Goal: Task Accomplishment & Management: Use online tool/utility

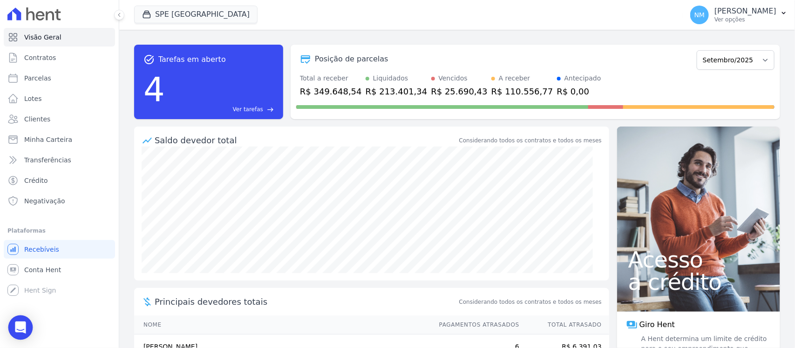
click at [18, 331] on icon "Open Intercom Messenger" at bounding box center [20, 328] width 11 height 12
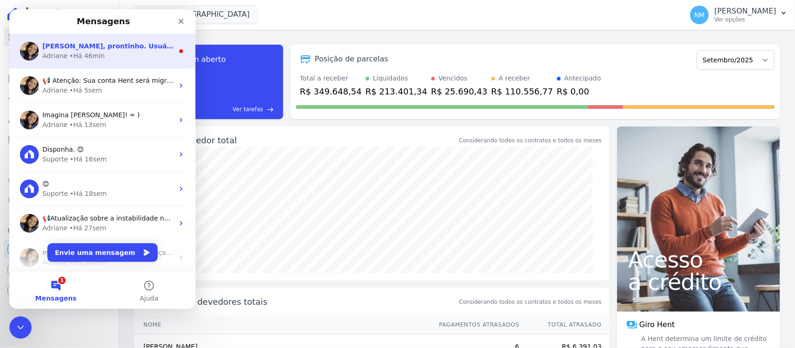
click at [86, 54] on div "• Há 46min" at bounding box center [86, 56] width 35 height 10
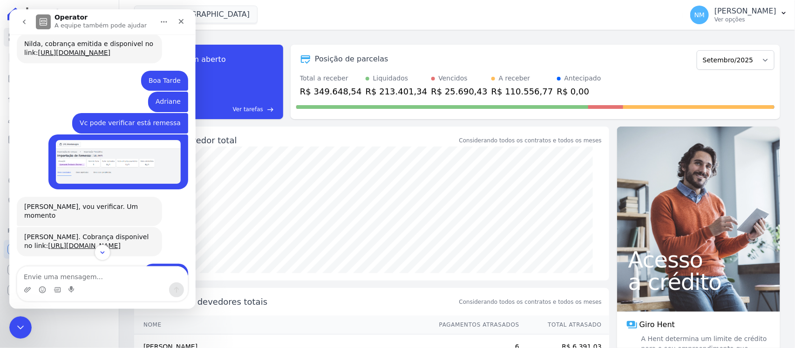
scroll to position [2339, 0]
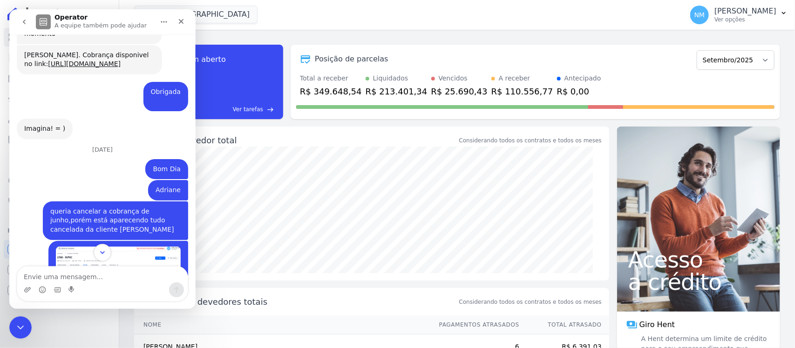
click at [103, 255] on icon "Scroll to bottom" at bounding box center [102, 253] width 8 height 8
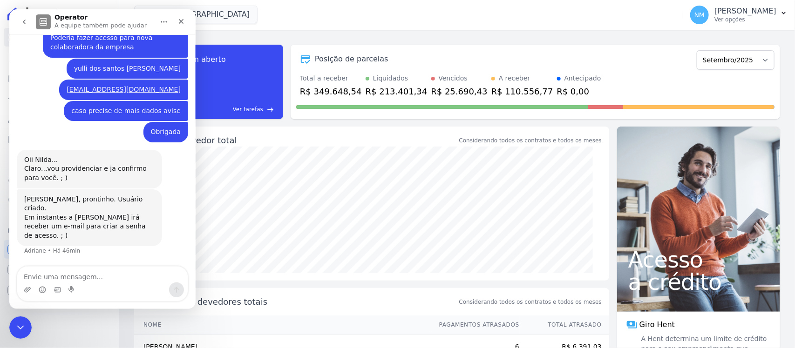
scroll to position [6322, 0]
click at [84, 273] on textarea "Envie uma mensagem..." at bounding box center [102, 275] width 170 height 16
click at [780, 12] on icon "button" at bounding box center [783, 12] width 7 height 7
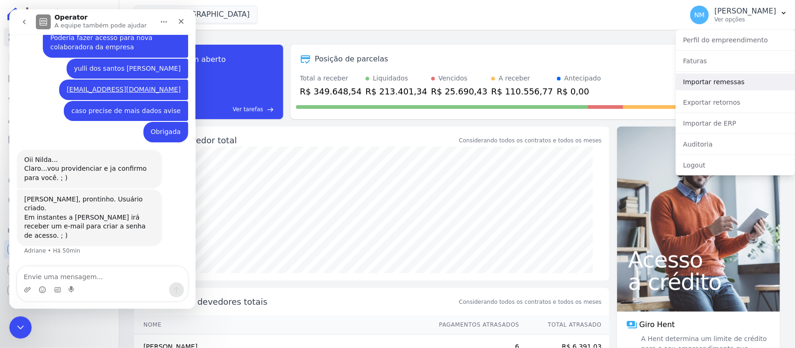
click at [712, 84] on link "Importar remessas" at bounding box center [735, 82] width 119 height 17
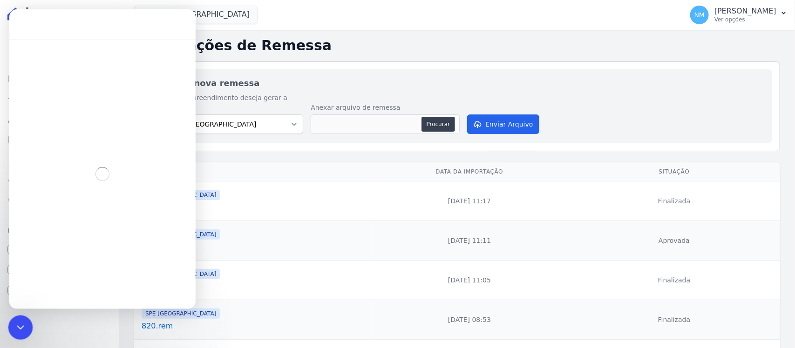
drag, startPoint x: 18, startPoint y: 322, endPoint x: 204, endPoint y: 494, distance: 253.1
click at [18, 321] on icon "Encerramento do Messenger da Intercom" at bounding box center [19, 326] width 11 height 11
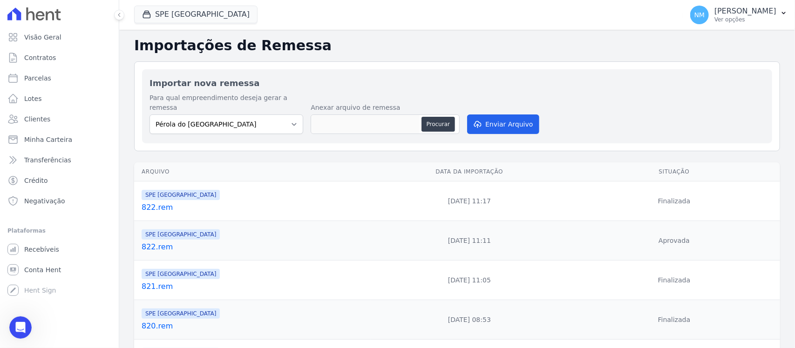
scroll to position [19, 0]
click at [289, 115] on select "Pérola do Tocantins SPE Montenegro" at bounding box center [226, 125] width 154 height 20
select select "168bdd06-a3dd-4988-b5a9-b0a7c7bf8968"
click at [149, 115] on select "Pérola do Tocantins SPE Montenegro" at bounding box center [226, 125] width 154 height 20
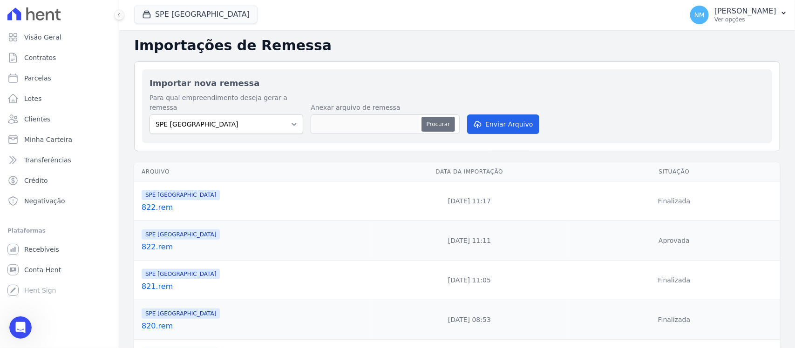
click at [429, 117] on button "Procurar" at bounding box center [438, 124] width 34 height 15
type input "823.rem"
click at [511, 115] on button "Enviar Arquivo" at bounding box center [503, 125] width 72 height 20
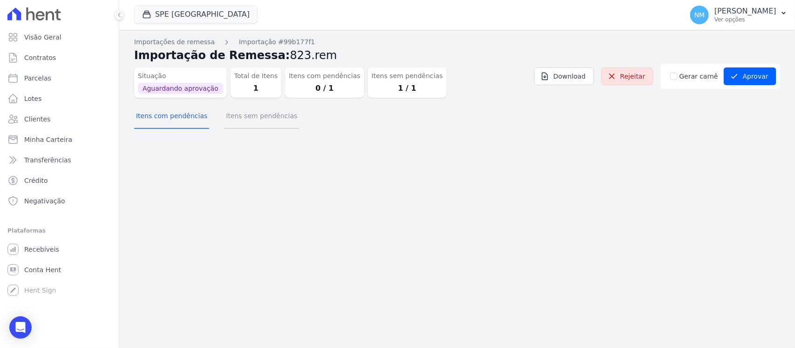
click at [274, 119] on button "Itens sem pendências" at bounding box center [261, 117] width 75 height 24
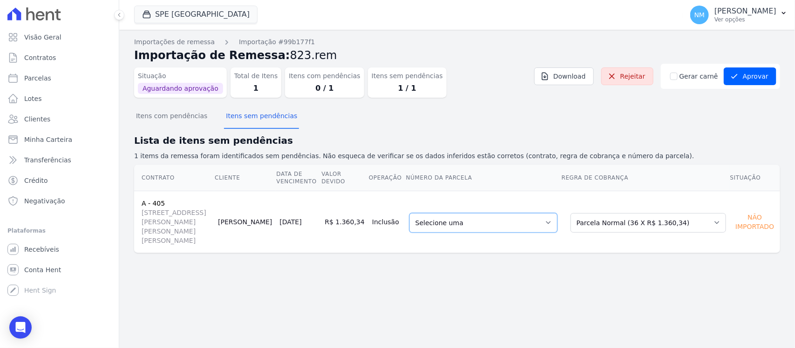
click at [556, 217] on select "Selecione uma 54 - 08/10/2025 - R$ 1.360,34 - Agendado 55 - 08/11/2025 - R$ 1.3…" at bounding box center [483, 223] width 148 height 20
click at [752, 76] on button "Aprovar" at bounding box center [750, 77] width 53 height 18
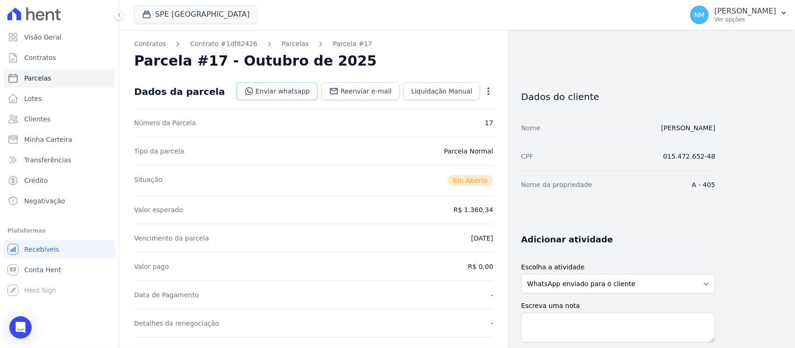
click at [301, 92] on link "Enviar whatsapp" at bounding box center [277, 91] width 81 height 18
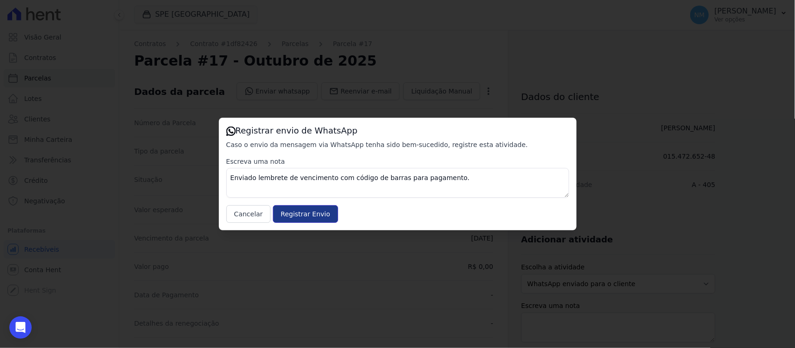
click at [317, 212] on input "Registrar Envio" at bounding box center [305, 214] width 65 height 18
